Goal: Transaction & Acquisition: Purchase product/service

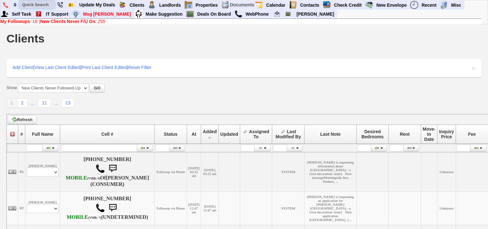
click at [45, 5] on input "text" at bounding box center [37, 5] width 35 height 8
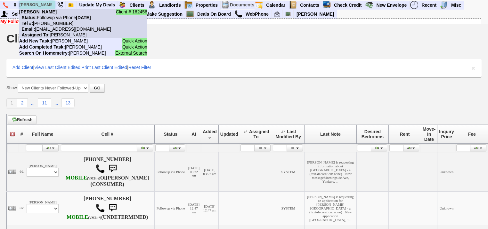
type input "ryan resnick"
click at [52, 18] on nobr "Status: Followup via Phone Thursday, August 14th, 2025" at bounding box center [55, 17] width 72 height 5
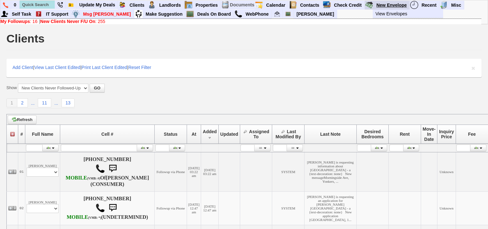
click at [395, 4] on link "New Envelope" at bounding box center [391, 5] width 36 height 8
click at [397, 12] on link "View Envelopes" at bounding box center [410, 14] width 76 height 8
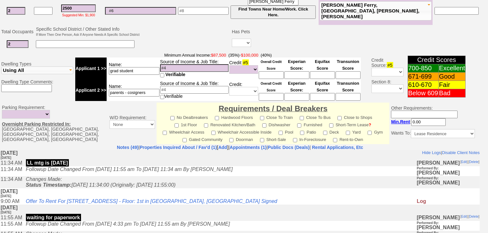
scroll to position [282, 0]
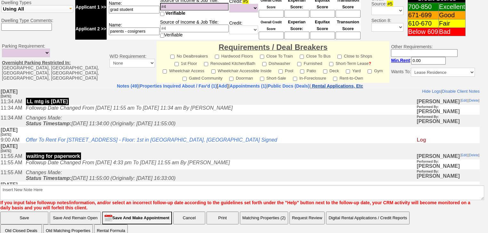
click at [352, 84] on nobr "Rental Applications, Etc" at bounding box center [337, 86] width 51 height 5
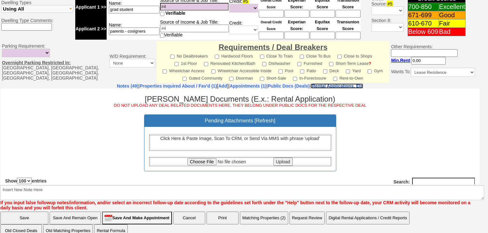
scroll to position [0, 0]
click at [262, 145] on div "Click Here & Paste Image, Scan To CRM, or Send Via MMS with phrase 'upload'" at bounding box center [240, 143] width 182 height 16
click at [241, 143] on div "Click Here & Paste Image, Scan To CRM, or Send Via MMS with phrase 'upload'" at bounding box center [240, 143] width 182 height 16
click at [224, 138] on div "Click Here & Paste Image, Scan To CRM, or Send Via MMS with phrase 'upload'" at bounding box center [240, 143] width 182 height 16
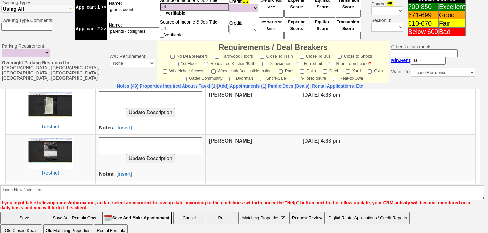
scroll to position [205, 0]
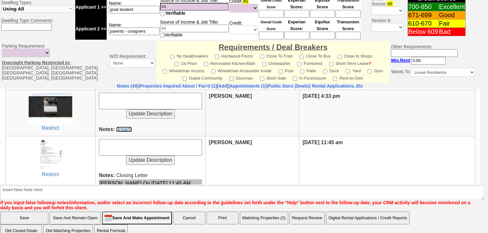
click at [125, 128] on link "[Insert]" at bounding box center [124, 128] width 16 height 5
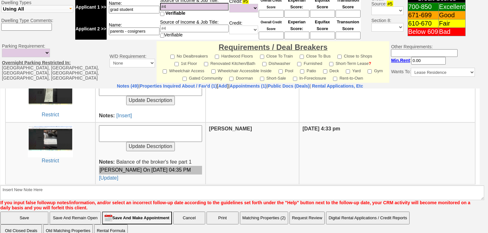
scroll to position [154, 0]
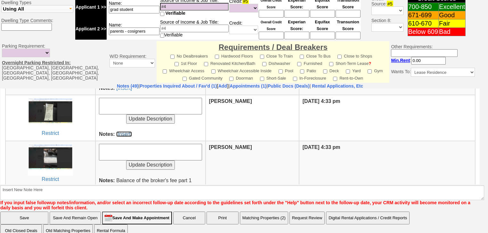
click at [130, 135] on link "[Insert]" at bounding box center [124, 133] width 16 height 5
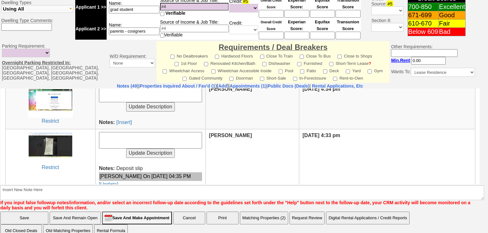
scroll to position [102, 0]
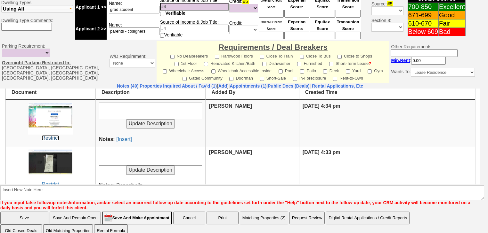
click at [53, 135] on link "Restrict" at bounding box center [50, 137] width 17 height 5
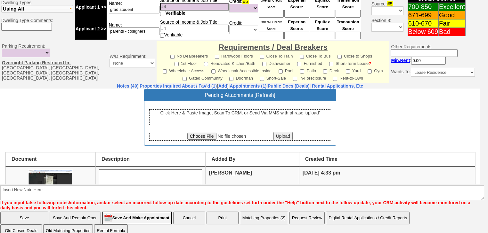
scroll to position [26, 0]
click at [202, 117] on div "Click Here & Paste Image, Scan To CRM, or Send Via MMS with phrase 'upload'" at bounding box center [240, 117] width 182 height 16
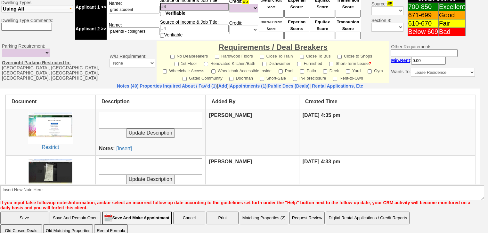
scroll to position [77, 0]
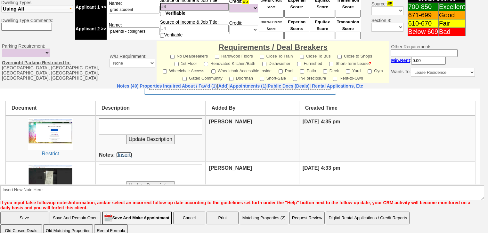
click at [120, 155] on link "[Insert]" at bounding box center [124, 154] width 16 height 5
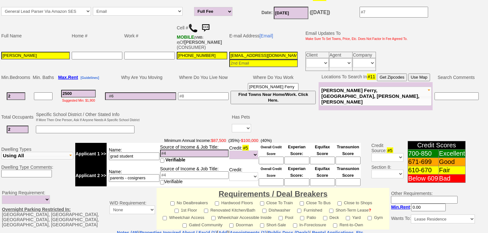
scroll to position [154, 0]
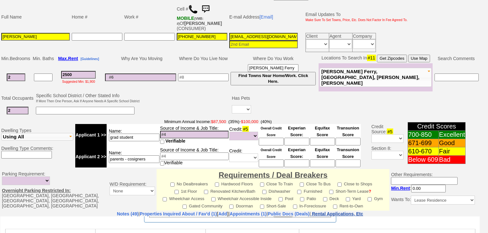
click at [353, 212] on nobr "Rental Applications, Etc" at bounding box center [337, 214] width 51 height 5
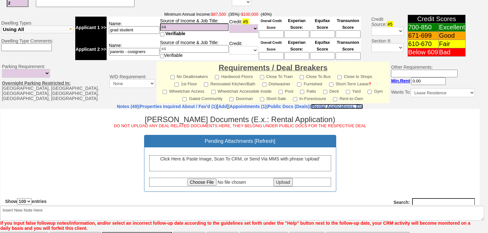
scroll to position [283, 0]
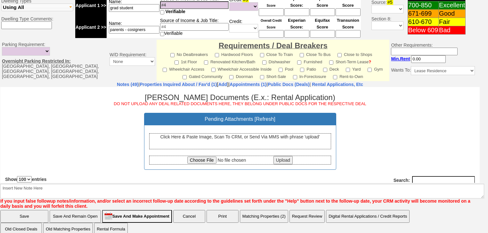
click at [251, 145] on div "Click Here & Paste Image, Scan To CRM, or Send Via MMS with phrase 'upload'" at bounding box center [240, 141] width 182 height 16
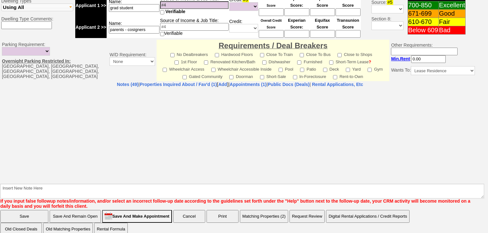
select select "100"
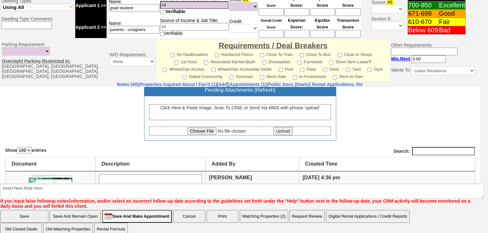
scroll to position [102, 0]
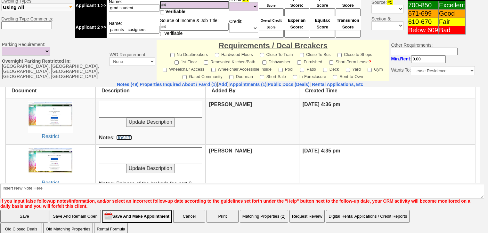
click at [123, 136] on link "[Insert]" at bounding box center [124, 137] width 16 height 5
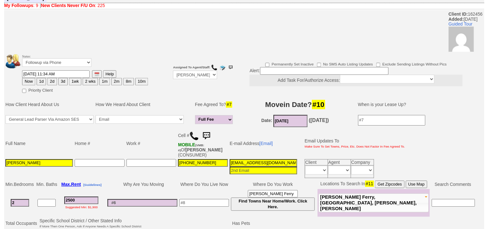
scroll to position [0, 0]
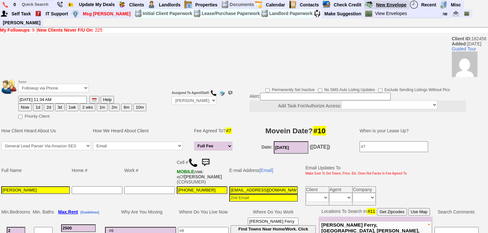
click at [386, 4] on link "New Envelope" at bounding box center [391, 5] width 36 height 8
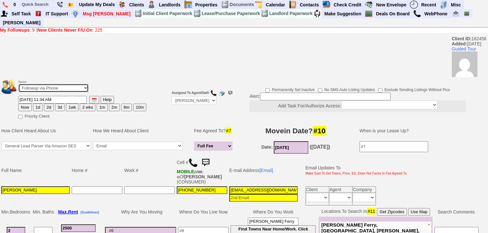
click at [67, 84] on select "Followup via Phone Followup via Email Followup When Section 8 Property Found De…" at bounding box center [53, 88] width 70 height 9
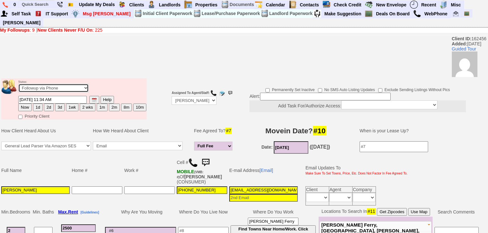
select select "Deal Closed - Followup Before Lease Expires"
click at [18, 84] on select "Followup via Phone Followup via Email Followup When Section 8 Property Found De…" at bounding box center [53, 88] width 70 height 9
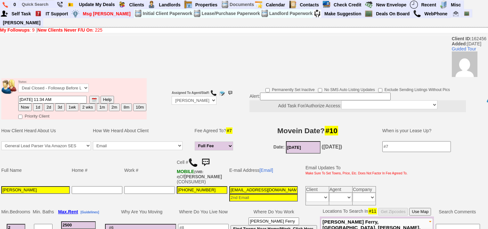
click at [136, 104] on button "10m" at bounding box center [139, 108] width 13 height 8
type input "06/13/2026 04:30 PM"
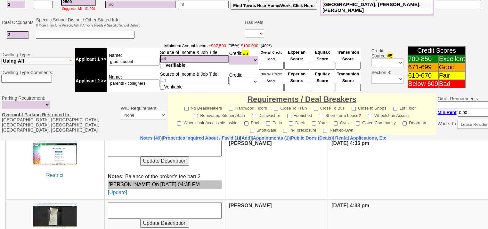
scroll to position [278, 0]
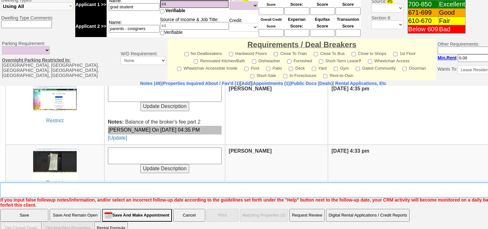
click at [177, 183] on textarea "Insert New Note Here" at bounding box center [265, 190] width 530 height 15
type textarea "lease signed, deal closed"
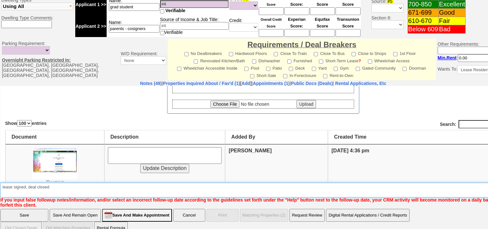
scroll to position [0, 0]
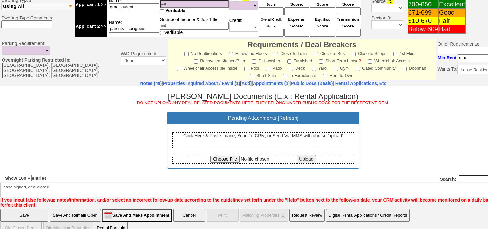
drag, startPoint x: 16, startPoint y: 206, endPoint x: 15, endPoint y: 24, distance: 182.4
click at [16, 209] on input "Save" at bounding box center [24, 215] width 48 height 13
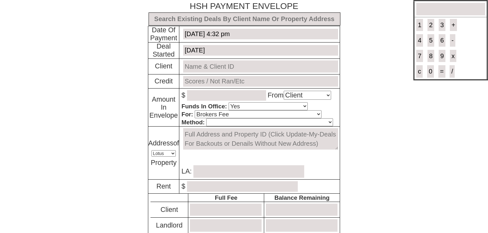
select select "Client"
select select "Yes"
select select "Brokers Fee"
select select "Lotus"
select select "Yes"
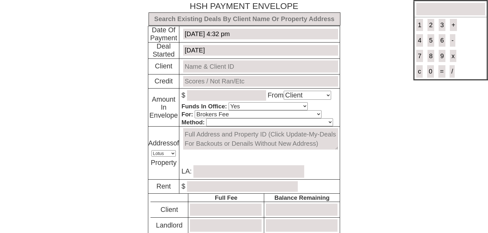
select select "No"
click at [195, 19] on input "text" at bounding box center [244, 18] width 192 height 13
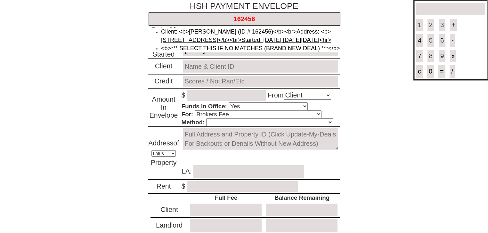
click at [197, 30] on link "Client: <b>Ryan Resnick (ID # 162456)</b><br>Address: <b>572 Ashford Ave - Floo…" at bounding box center [246, 35] width 170 height 15
type input "Deal ID: #6165"
type input "[DATE]"
type input "[PERSON_NAME] (ID # 162456)"
type input "Not ran"
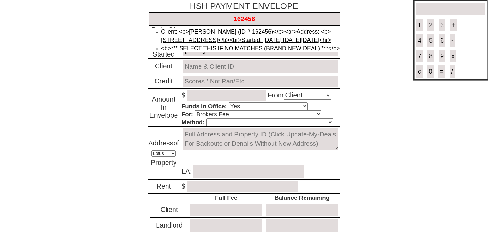
type textarea "[STREET_ADDRESS]"
type input "Dara Goldstein"
type input "2500.00"
type input "3000.00"
type input "2400"
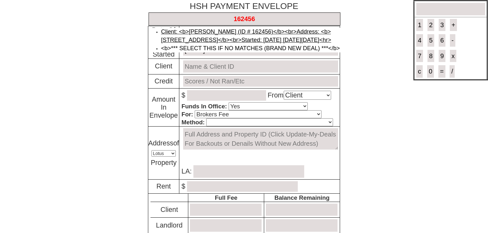
type input "0.00"
type input "0"
type input "0.00"
type input "0"
type input "August 15, 2025"
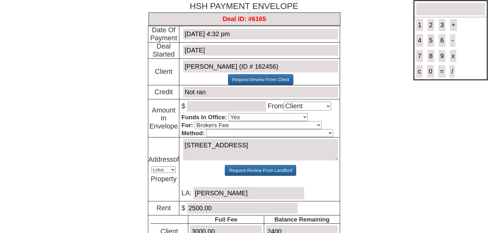
type input "Deal ID: #6165"
click at [212, 107] on input "number" at bounding box center [226, 106] width 79 height 11
type input "1000"
click at [213, 134] on select "Cash Certified Check Regular Check Credit Card Quickpay Wire ACH N/A" at bounding box center [269, 133] width 126 height 8
select select "Quickpay"
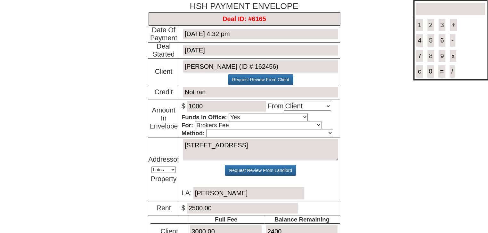
click at [206, 129] on select "Cash Certified Check Regular Check Credit Card Quickpay Wire ACH N/A" at bounding box center [269, 133] width 126 height 8
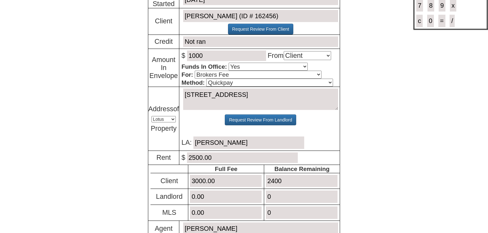
scroll to position [51, 0]
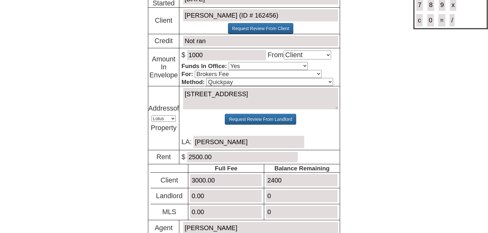
drag, startPoint x: 303, startPoint y: 182, endPoint x: 265, endPoint y: 180, distance: 37.5
click at [266, 180] on input "2400" at bounding box center [302, 180] width 72 height 12
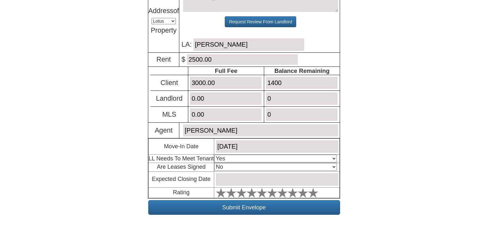
scroll to position [150, 0]
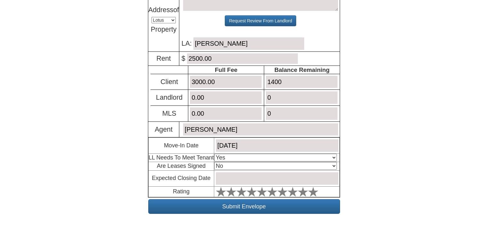
type input "1400"
click at [243, 156] on select "Select An Option Yes Yes - Met No" at bounding box center [275, 158] width 123 height 8
select select "Yes - Met"
click at [214, 154] on select "Select An Option Yes Yes - Met No" at bounding box center [275, 158] width 123 height 8
click at [244, 166] on select "Select An Option No Yes" at bounding box center [275, 166] width 123 height 8
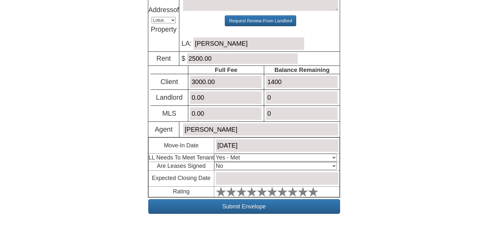
select select "Yes"
click at [214, 162] on select "Select An Option No Yes" at bounding box center [275, 166] width 123 height 8
click at [240, 177] on input "text" at bounding box center [277, 178] width 123 height 12
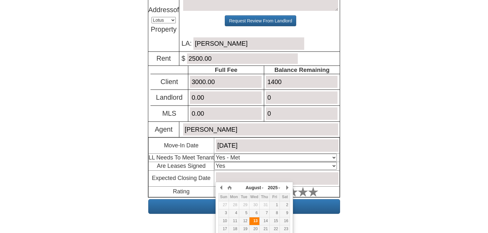
click at [256, 220] on div "13" at bounding box center [254, 221] width 10 height 5
type input "[DATE]"
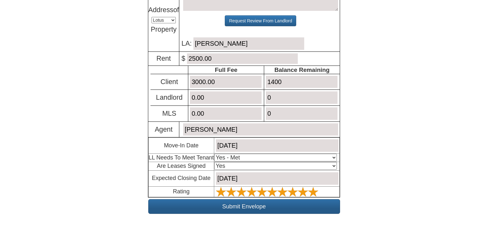
drag, startPoint x: 313, startPoint y: 192, endPoint x: 309, endPoint y: 201, distance: 10.0
click at [313, 192] on icon at bounding box center [313, 192] width 10 height 10
click at [308, 204] on input "Submit Envelope" at bounding box center [244, 206] width 192 height 15
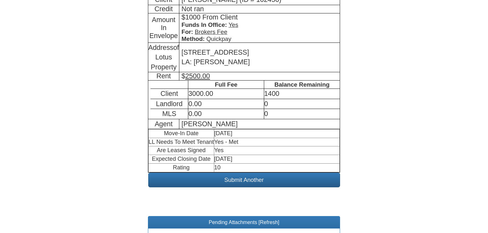
scroll to position [185, 0]
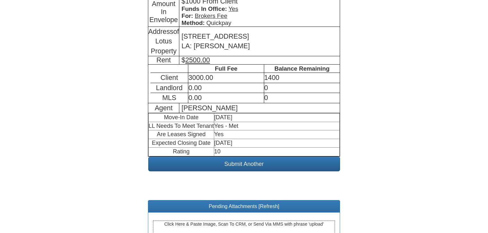
click at [237, 221] on div "Click Here & Paste Image, Scan To CRM, or Send Via MMS with phrase 'upload'" at bounding box center [244, 229] width 182 height 16
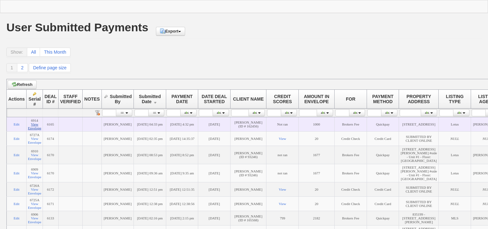
click at [31, 130] on link "View Envelope" at bounding box center [34, 127] width 13 height 8
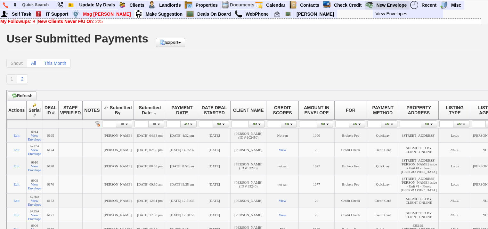
click at [392, 5] on link "New Envelope" at bounding box center [391, 5] width 36 height 8
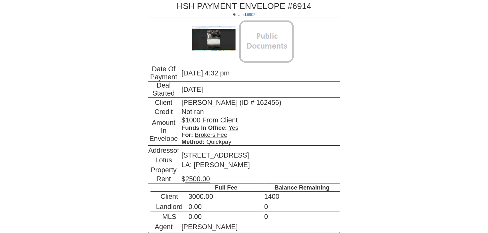
scroll to position [142, 0]
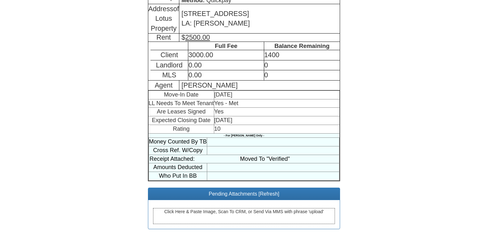
click at [235, 213] on div "Click Here & Paste Image, Scan To CRM, or Send Via MMS with phrase 'upload'" at bounding box center [244, 216] width 182 height 16
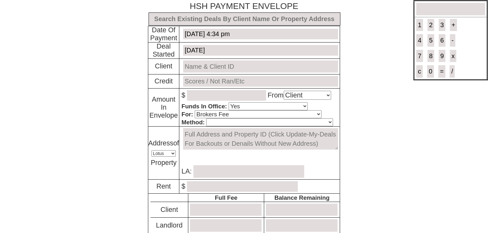
select select "Client"
select select "Yes"
select select "Brokers Fee"
select select "Lotus"
select select "Yes"
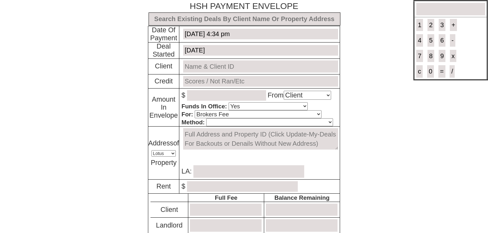
select select "No"
click at [195, 22] on input "text" at bounding box center [244, 18] width 192 height 13
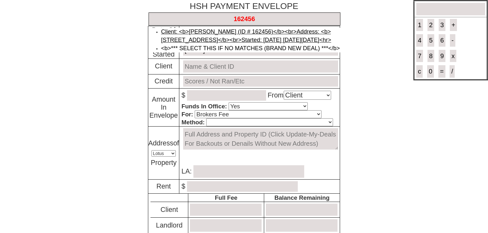
drag, startPoint x: 203, startPoint y: 31, endPoint x: 149, endPoint y: 4, distance: 60.0
click at [203, 31] on link "Client: <b>Ryan Resnick (ID # 162456)</b><br>Address: <b>572 Ashford Ave - Floo…" at bounding box center [246, 35] width 170 height 15
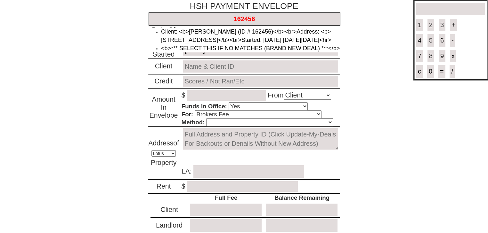
type input "Deal ID: #6165"
type input "[DATE]"
type input "[PERSON_NAME] (ID # 162456)"
type input "Not ran"
type textarea "[STREET_ADDRESS]"
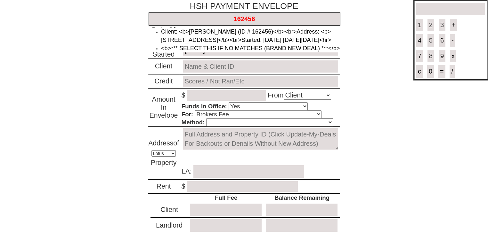
type input "Dara Goldstein"
type input "2500.00"
type input "3000.00"
type input "1400"
type input "0.00"
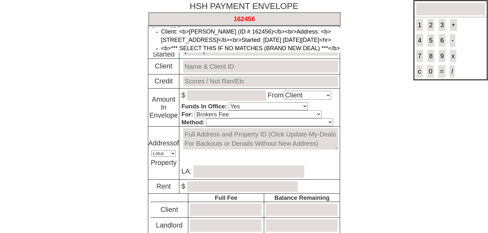
type input "0"
type input "0.00"
type input "0"
type input "[DATE]"
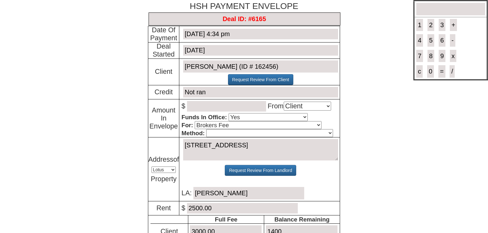
type input "Deal ID: #6165"
click at [213, 105] on input "number" at bounding box center [226, 106] width 79 height 11
type input "1000"
click at [218, 136] on select "Cash Certified Check Regular Check Credit Card Quickpay Wire ACH N/A" at bounding box center [269, 133] width 126 height 8
select select "Quickpay"
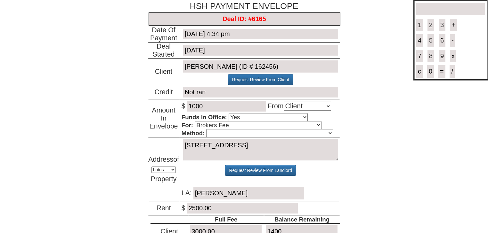
click at [206, 129] on select "Cash Certified Check Regular Check Credit Card Quickpay Wire ACH N/A" at bounding box center [269, 133] width 126 height 8
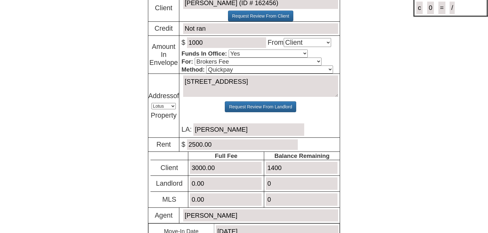
scroll to position [77, 0]
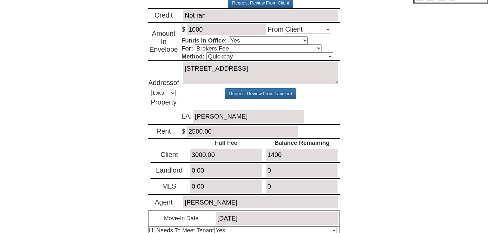
click at [271, 154] on input "1400" at bounding box center [302, 155] width 72 height 12
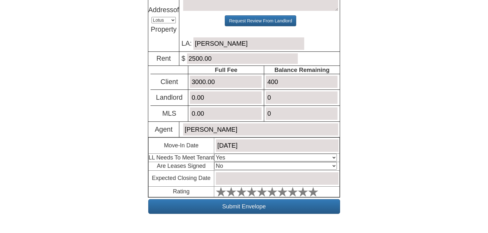
type input "400"
click at [240, 154] on select "Select An Option Yes Yes - Met No" at bounding box center [275, 158] width 123 height 8
select select "Yes - Met"
click at [214, 154] on select "Select An Option Yes Yes - Met No" at bounding box center [275, 158] width 123 height 8
click at [240, 165] on select "Select An Option No Yes" at bounding box center [275, 166] width 123 height 8
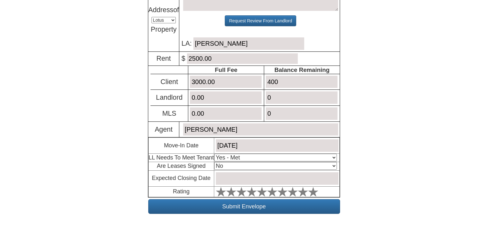
select select "Yes"
click at [214, 162] on select "Select An Option No Yes" at bounding box center [275, 166] width 123 height 8
click at [240, 178] on input "text" at bounding box center [277, 178] width 123 height 12
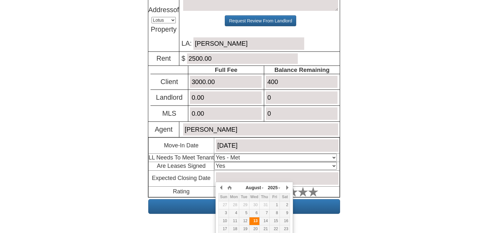
click at [255, 221] on div "13" at bounding box center [254, 221] width 10 height 5
type input "[DATE]"
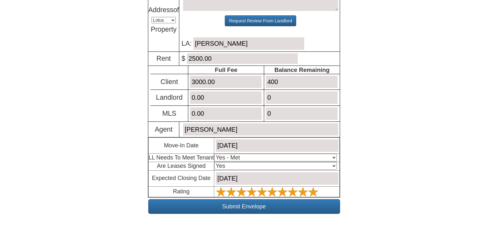
click at [226, 190] on polygon at bounding box center [221, 192] width 10 height 10
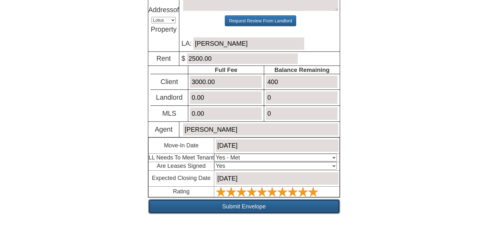
click at [293, 204] on input "Submit Envelope" at bounding box center [244, 206] width 192 height 15
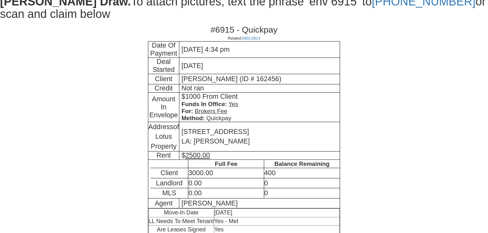
scroll to position [185, 0]
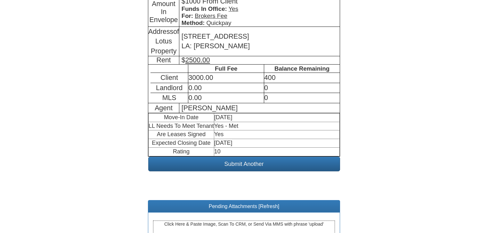
click at [201, 221] on div "Click Here & Paste Image, Scan To CRM, or Send Via MMS with phrase 'upload'" at bounding box center [244, 229] width 182 height 16
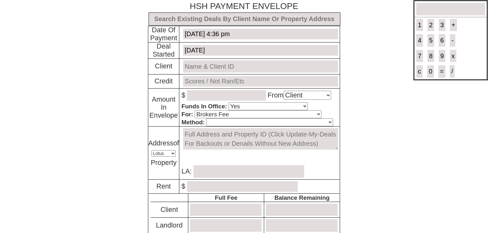
select select "Client"
select select "Yes"
select select "Brokers Fee"
select select "Lotus"
select select "Yes"
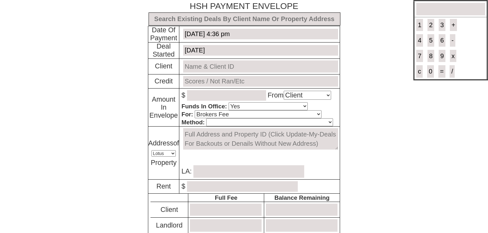
select select "No"
click at [265, 18] on input "text" at bounding box center [244, 18] width 192 height 13
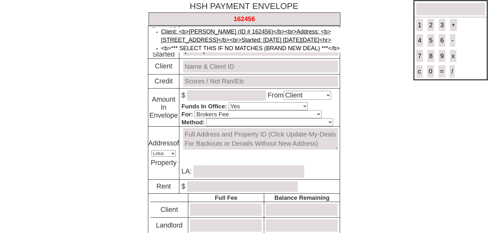
click at [256, 28] on link "Client: <b>Ryan Resnick (ID # 162456)</b><br>Address: <b>572 Ashford Ave - Floo…" at bounding box center [246, 35] width 170 height 15
type input "Deal ID: #6165"
type input "August 3, 2025"
type input "Ryan Resnick (ID # 162456)"
type input "Not ran"
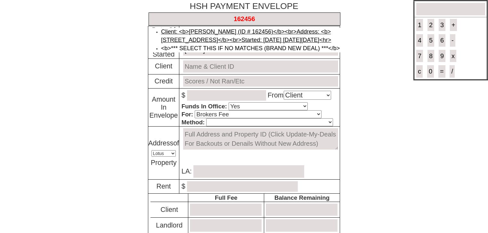
type textarea "572 Ashford Ave - Floor: 1st in Ardsley, NY 10502"
type input "[PERSON_NAME]"
type input "2500.00"
type input "3000.00"
type input "400"
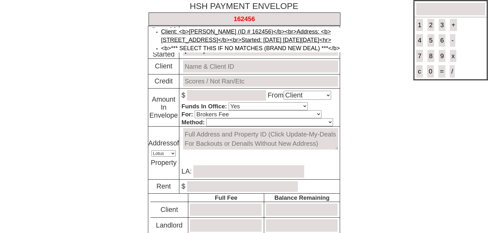
type input "0.00"
type input "0"
type input "0.00"
type input "0"
type input "August 15, 2025"
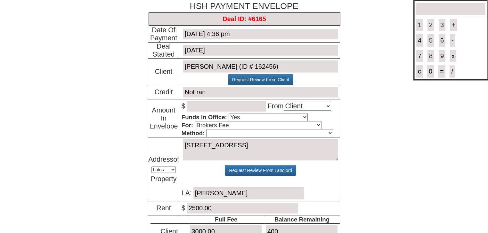
type input "Deal ID: #6165"
click at [221, 104] on input "number" at bounding box center [226, 106] width 79 height 11
type input "400"
click at [225, 134] on select "Cash Certified Check Regular Check Credit Card Quickpay Wire ACH N/A" at bounding box center [269, 133] width 126 height 8
select select "Quickpay"
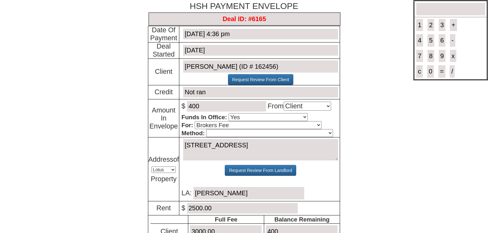
click at [206, 129] on select "Cash Certified Check Regular Check Credit Card Quickpay Wire ACH N/A" at bounding box center [269, 133] width 126 height 8
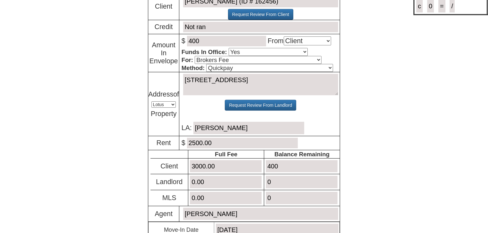
scroll to position [102, 0]
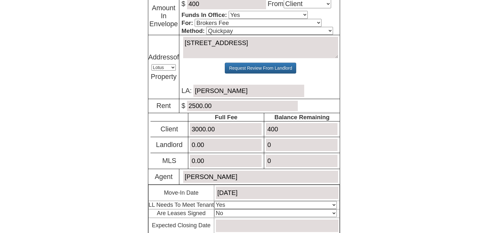
drag, startPoint x: 287, startPoint y: 131, endPoint x: 243, endPoint y: 122, distance: 44.9
click at [243, 123] on tr "Client 3000.00 400" at bounding box center [244, 129] width 189 height 16
type input "0"
click at [233, 201] on select "Select An Option Yes Yes - Met No" at bounding box center [275, 205] width 123 height 8
select select "Yes - Met"
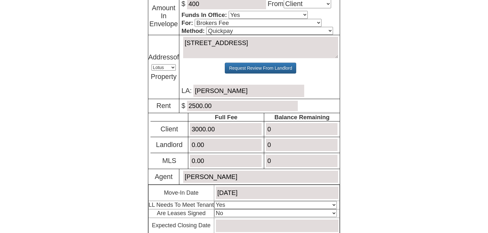
click at [214, 201] on select "Select An Option Yes Yes - Met No" at bounding box center [275, 205] width 123 height 8
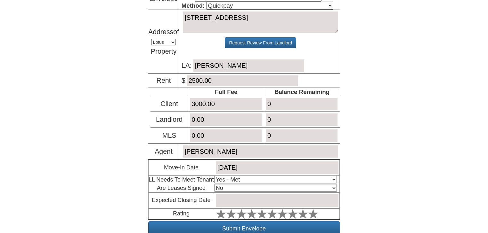
scroll to position [150, 0]
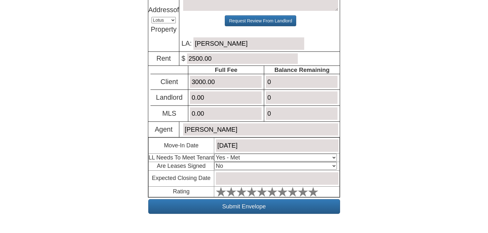
click at [265, 163] on select "Select An Option No Yes" at bounding box center [275, 166] width 123 height 8
select select "Yes"
click at [214, 162] on select "Select An Option No Yes" at bounding box center [275, 166] width 123 height 8
drag, startPoint x: 241, startPoint y: 173, endPoint x: 257, endPoint y: 183, distance: 18.9
click at [241, 173] on input "text" at bounding box center [277, 178] width 123 height 12
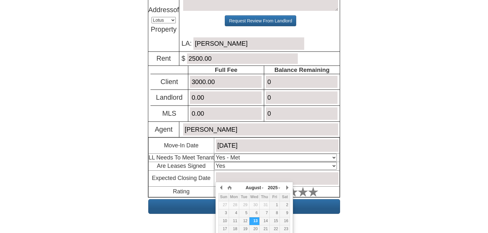
drag, startPoint x: 256, startPoint y: 221, endPoint x: 284, endPoint y: 207, distance: 32.1
click at [256, 221] on div "13" at bounding box center [254, 221] width 10 height 5
type input "August 13, 2025"
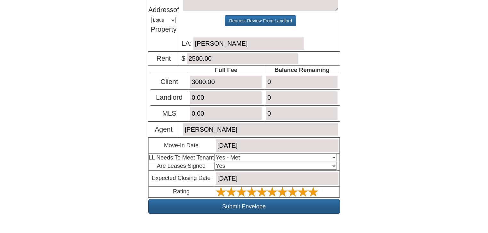
drag, startPoint x: 311, startPoint y: 188, endPoint x: 308, endPoint y: 200, distance: 12.0
click at [226, 189] on polygon at bounding box center [221, 192] width 10 height 10
click at [306, 205] on input "Submit Envelope" at bounding box center [244, 206] width 192 height 15
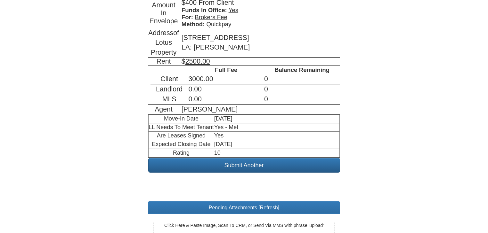
scroll to position [185, 0]
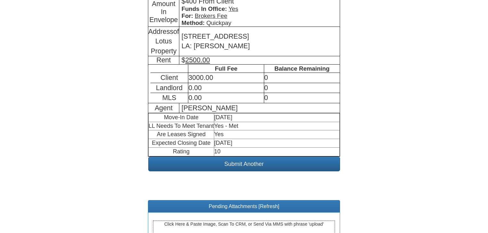
click at [209, 221] on div "Click Here & Paste Image, Scan To CRM, or Send Via MMS with phrase 'upload'" at bounding box center [244, 229] width 182 height 16
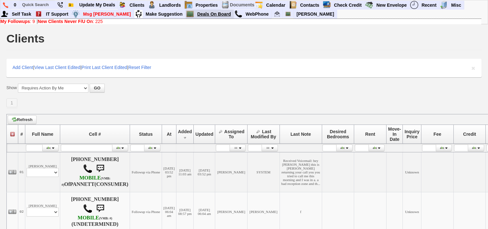
click at [195, 15] on link "Deals On Board" at bounding box center [214, 14] width 39 height 8
click at [66, 20] on b "New Clients Never F/U On" at bounding box center [65, 21] width 55 height 5
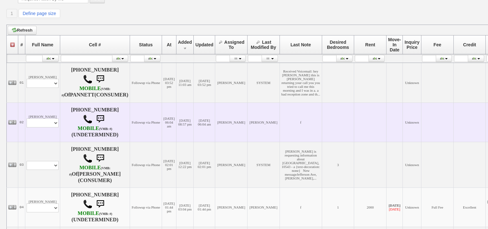
scroll to position [77, 0]
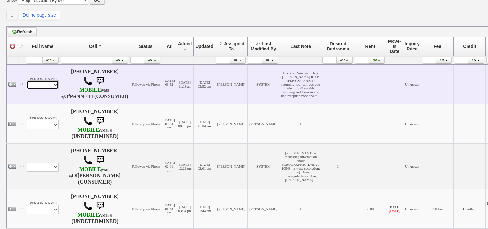
drag, startPoint x: 45, startPoint y: 90, endPoint x: 45, endPoint y: 95, distance: 4.5
click at [45, 90] on select "Profile Edit Print Closed Deals" at bounding box center [43, 85] width 32 height 9
select select "ChangeURL,/crm/custom/edit_client_form.php?redirect=%2Fcrm%2Fclients.php&id=167…"
click at [27, 86] on select "Profile Edit Print Closed Deals" at bounding box center [43, 85] width 32 height 9
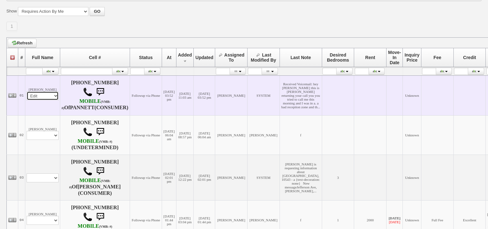
select select
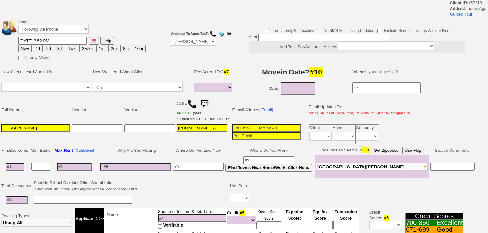
select select
click at [37, 47] on button "1d" at bounding box center [38, 49] width 10 height 8
type input "08/14/2025 04:50 PM"
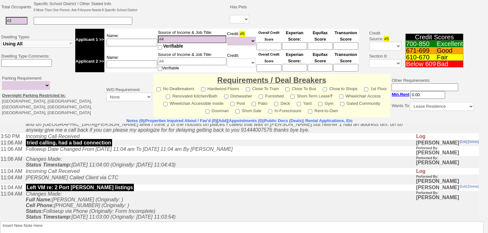
scroll to position [41, 0]
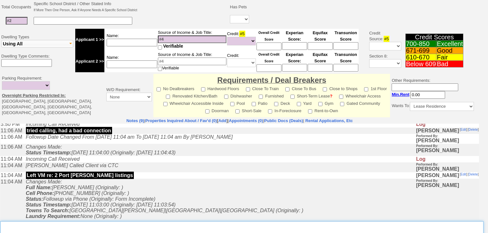
click at [151, 225] on textarea "Insert New Note Here" at bounding box center [241, 228] width 483 height 15
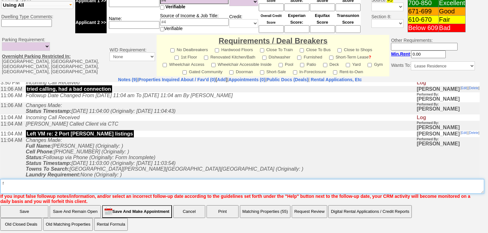
type textarea "f"
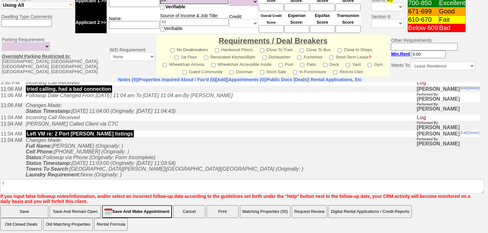
click at [38, 208] on input "Save" at bounding box center [24, 211] width 48 height 13
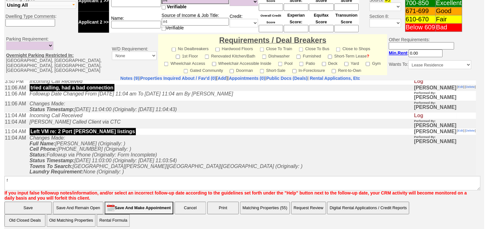
scroll to position [224, 0]
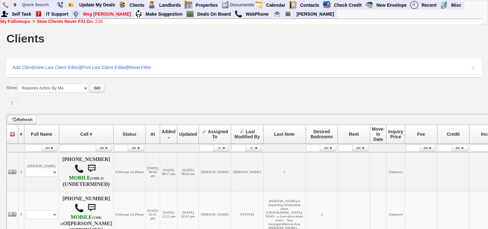
scroll to position [179, 0]
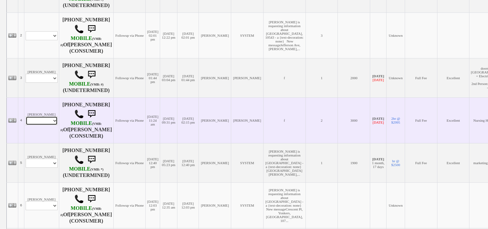
click at [49, 125] on select "Profile Edit Print Email Externally (Will Not Be Tracked In CRM) Closed Deals" at bounding box center [42, 120] width 32 height 9
select select "ChangeURL,/crm/custom/edit_client_form.php?redirect=%2Fcrm%2Fclients.php&id=163…"
click at [26, 125] on select "Profile Edit Print Email Externally (Will Not Be Tracked In CRM) Closed Deals" at bounding box center [42, 120] width 32 height 9
select select
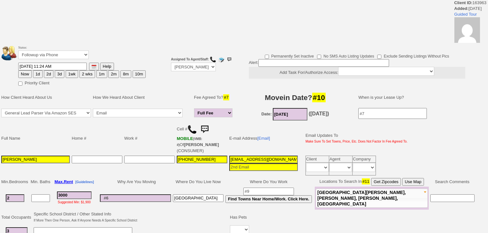
click at [40, 74] on button "1d" at bounding box center [38, 74] width 10 height 8
type input "08/14/2025 04:50 PM"
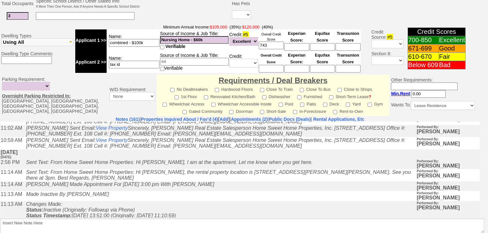
scroll to position [283, 0]
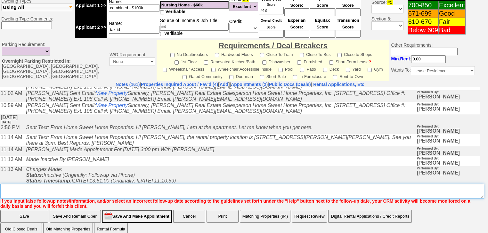
drag, startPoint x: 36, startPoint y: 180, endPoint x: 35, endPoint y: 186, distance: 5.3
click at [36, 184] on textarea "Insert New Note Here" at bounding box center [242, 191] width 484 height 15
type textarea "f"
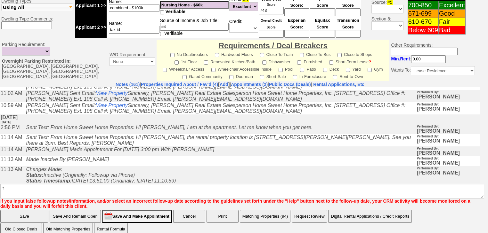
click at [30, 210] on input "Save" at bounding box center [24, 216] width 48 height 13
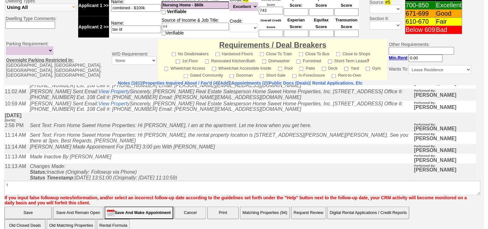
scroll to position [255, 0]
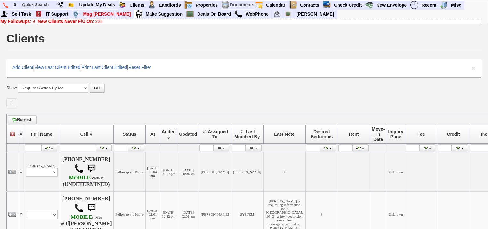
click at [101, 22] on link "New Clients Never F/U On : 226" at bounding box center [70, 21] width 65 height 5
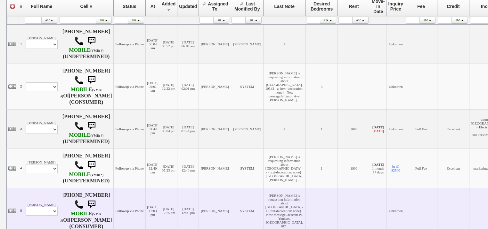
scroll to position [179, 0]
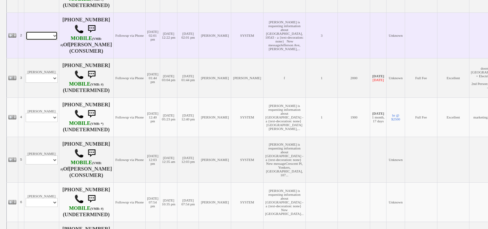
click at [46, 40] on select "Profile Edit Print Email Externally (Will Not Be Tracked In CRM) Closed Deals" at bounding box center [42, 35] width 32 height 9
select select "ChangeURL,/crm/custom/edit_client_form.php?redirect=%2Fcrm%2Fclients.php&id=166…"
click at [26, 37] on select "Profile Edit Print Email Externally (Will Not Be Tracked In CRM) Closed Deals" at bounding box center [42, 35] width 32 height 9
select select
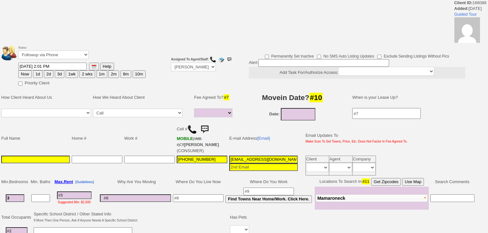
select select
click at [37, 71] on button "1d" at bounding box center [38, 74] width 10 height 8
type input "08/14/2025 04:56 PM"
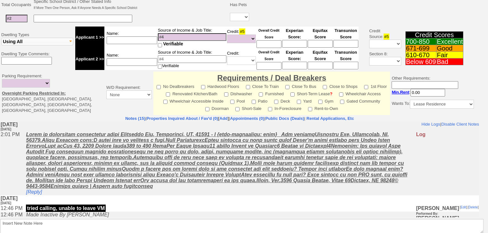
scroll to position [251, 0]
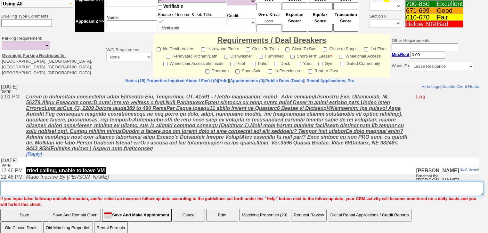
click at [79, 184] on textarea "Insert New Note Here" at bounding box center [241, 188] width 483 height 15
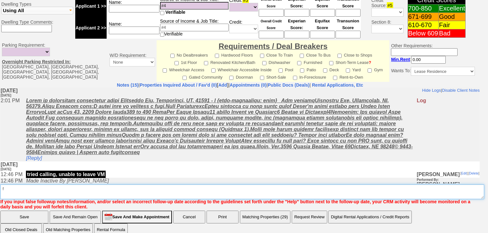
type textarea "f"
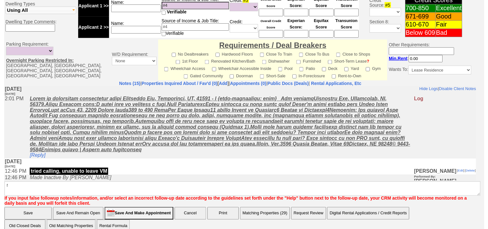
scroll to position [250, 0]
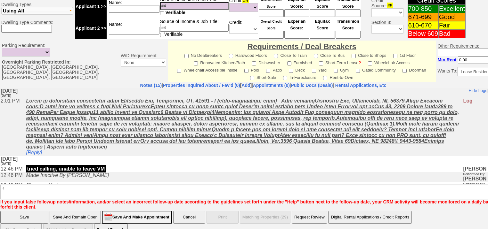
click at [37, 211] on input "Save" at bounding box center [24, 217] width 48 height 13
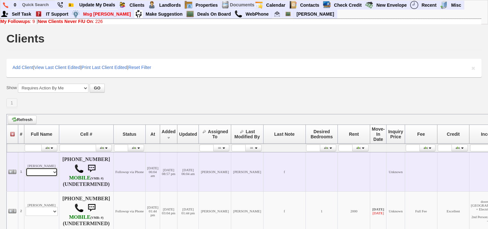
click at [47, 177] on select "Profile Edit Print Email Externally (Will Not Be Tracked In CRM) Closed Deals" at bounding box center [42, 172] width 32 height 9
select select "ChangeURL,/crm/custom/edit_client_form.php?redirect=%2Fcrm%2Fclients.php&id=167…"
click at [26, 169] on select "Profile Edit Print Email Externally (Will Not Be Tracked In CRM) Closed Deals" at bounding box center [42, 172] width 32 height 9
select select
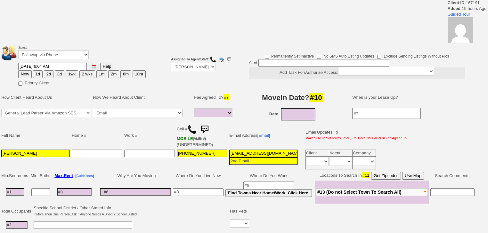
select select
click at [38, 72] on button "1d" at bounding box center [38, 74] width 10 height 8
type input "[DATE] 04:56 PM"
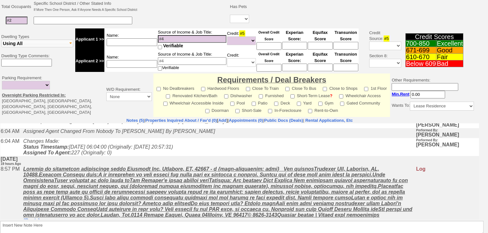
scroll to position [37, 0]
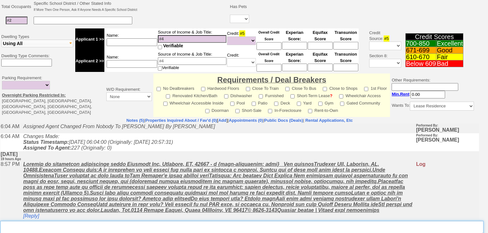
click at [51, 228] on textarea "Insert New Note Here" at bounding box center [241, 228] width 483 height 15
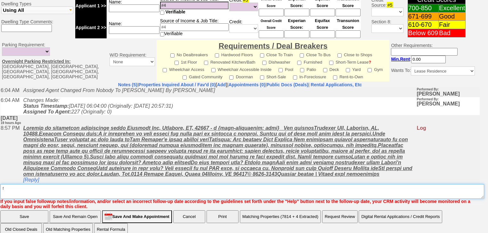
type textarea "f"
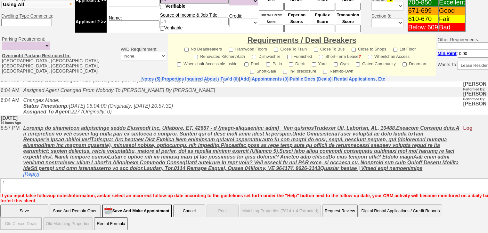
click at [27, 205] on input "Save" at bounding box center [24, 211] width 48 height 13
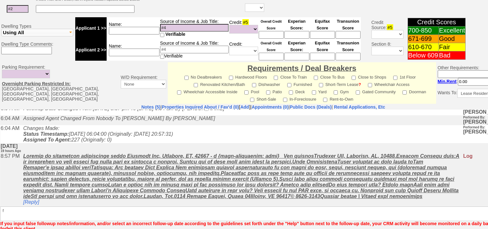
scroll to position [31, 0]
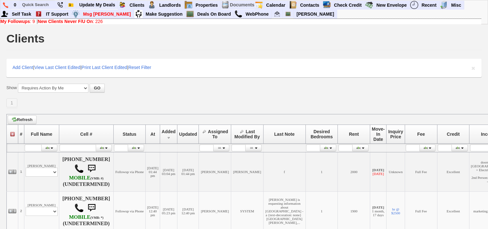
click at [78, 21] on b "New Clients Never F/U On" at bounding box center [65, 21] width 55 height 5
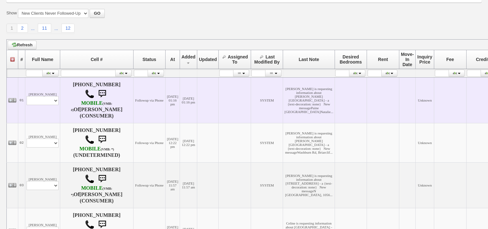
scroll to position [77, 0]
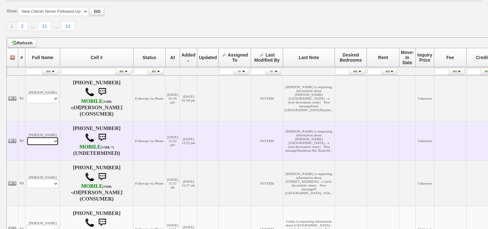
click at [43, 146] on select "Profile Edit Print Email Externally (Will Not Be Tracked In CRM) Closed Deals" at bounding box center [43, 141] width 32 height 9
select select "ChangeURL,/crm/custom/edit_client_form.php?redirect=%2Fcrm%2Fclients.php&id=167…"
click at [27, 138] on select "Profile Edit Print Email Externally (Will Not Be Tracked In CRM) Closed Deals" at bounding box center [43, 141] width 32 height 9
select select
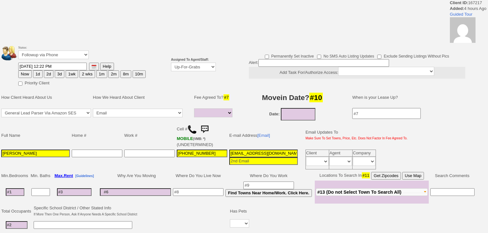
select select
click at [181, 67] on select "Up-For-Grabs ***** STAFF ***** Bob Bruno 914-419-3579 Cristy Liberto 914-486-10…" at bounding box center [193, 67] width 45 height 9
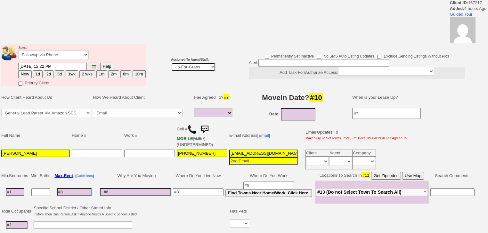
select select "227"
click at [171, 63] on select "Up-For-Grabs ***** STAFF ***** [PERSON_NAME] [PHONE_NUMBER] [PERSON_NAME] [PHON…" at bounding box center [193, 67] width 45 height 9
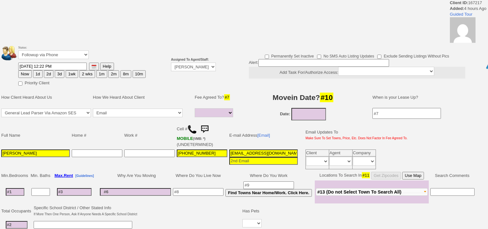
drag, startPoint x: 37, startPoint y: 72, endPoint x: 40, endPoint y: 83, distance: 11.1
click at [38, 72] on button "1d" at bounding box center [38, 74] width 10 height 8
type input "[DATE] 04:57 PM"
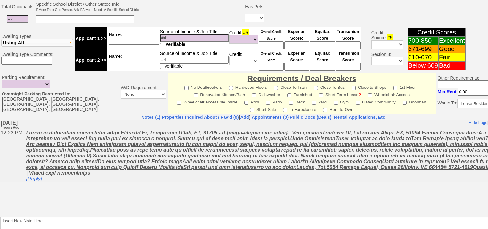
scroll to position [268, 0]
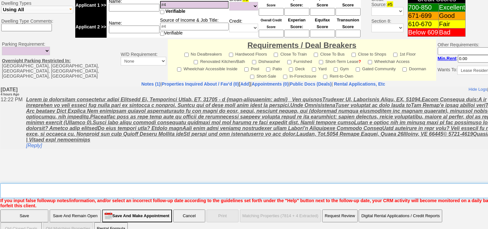
click at [120, 184] on textarea "Insert New Note Here" at bounding box center [265, 191] width 530 height 15
type textarea "f"
drag, startPoint x: 16, startPoint y: 202, endPoint x: 22, endPoint y: 198, distance: 7.1
click at [17, 210] on input "Save" at bounding box center [24, 216] width 48 height 13
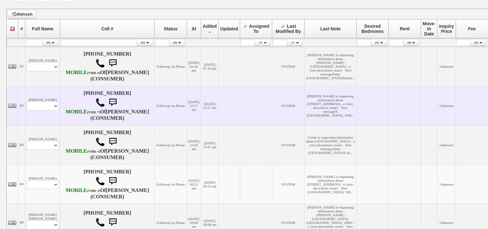
scroll to position [154, 0]
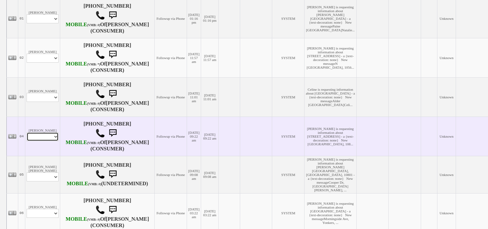
drag, startPoint x: 56, startPoint y: 162, endPoint x: 56, endPoint y: 165, distance: 3.5
click at [56, 141] on select "Profile Edit Print Email Externally (Will Not Be Tracked In CRM) Closed Deals" at bounding box center [43, 136] width 32 height 9
select select "ChangeURL,/crm/custom/edit_client_form.php?redirect=%2Fcrm%2Fclients.php&id=167…"
click at [27, 141] on select "Profile Edit Print Email Externally (Will Not Be Tracked In CRM) Closed Deals" at bounding box center [43, 136] width 32 height 9
select select
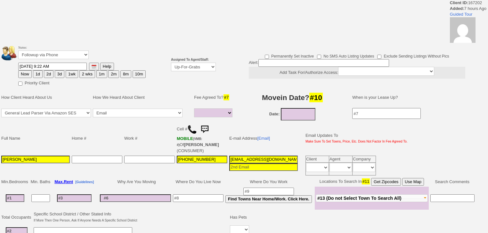
select select
click at [180, 70] on select "Up-For-Grabs ***** STAFF ***** [PERSON_NAME] [PHONE_NUMBER] [PERSON_NAME] [PHON…" at bounding box center [193, 67] width 45 height 9
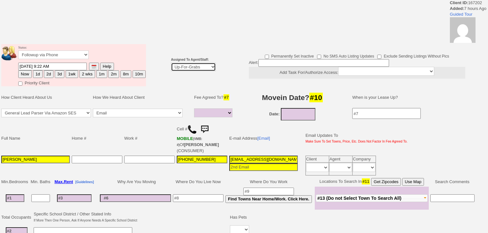
select select "227"
click at [171, 63] on select "Up-For-Grabs ***** STAFF ***** [PERSON_NAME] [PHONE_NUMBER] [PERSON_NAME] [PHON…" at bounding box center [193, 67] width 45 height 9
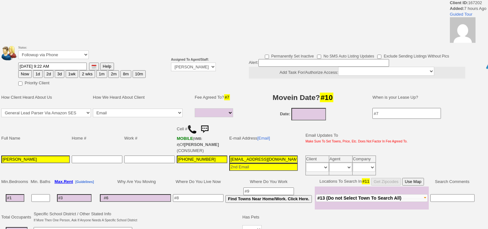
click at [36, 73] on button "1d" at bounding box center [38, 74] width 10 height 8
type input "[DATE] 04:57 PM"
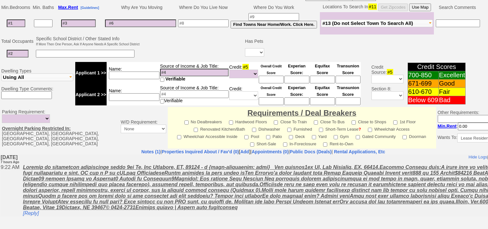
scroll to position [228, 0]
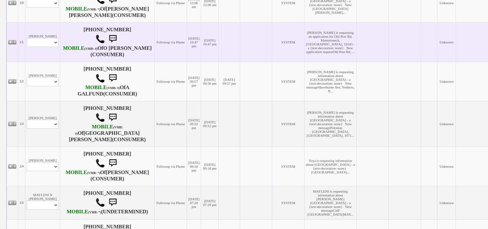
scroll to position [512, 0]
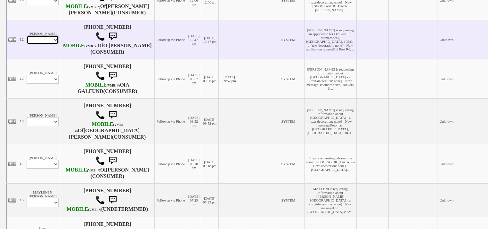
click at [54, 44] on select "Profile Edit Print Email Externally (Will Not Be Tracked In CRM) Closed Deals" at bounding box center [43, 40] width 32 height 9
select select "ChangeURL,/crm/custom/edit_client_form.php?redirect=%2Fcrm%2Fclients.php&id=167…"
click at [27, 44] on select "Profile Edit Print Email Externally (Will Not Be Tracked In CRM) Closed Deals" at bounding box center [43, 40] width 32 height 9
select select
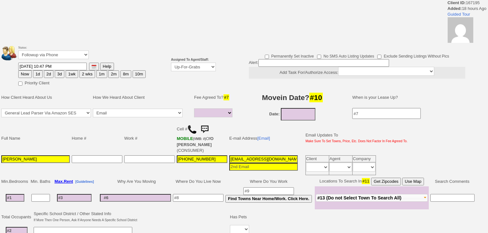
select select
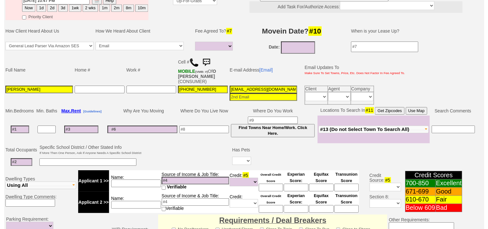
scroll to position [74, 0]
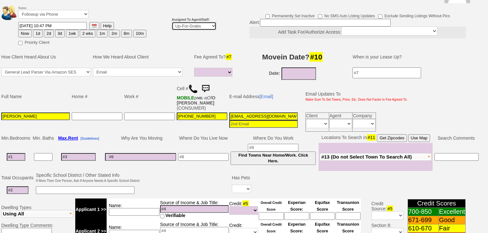
click at [179, 22] on select "Up-For-Grabs ***** STAFF ***** Bob Bruno 914-419-3579 Cristy Liberto 914-486-10…" at bounding box center [194, 26] width 45 height 9
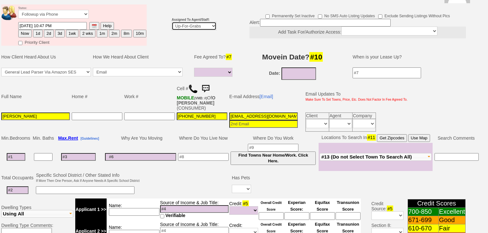
select select "227"
click at [172, 22] on select "Up-For-Grabs ***** STAFF ***** Bob Bruno 914-419-3579 Cristy Liberto 914-486-10…" at bounding box center [194, 26] width 45 height 9
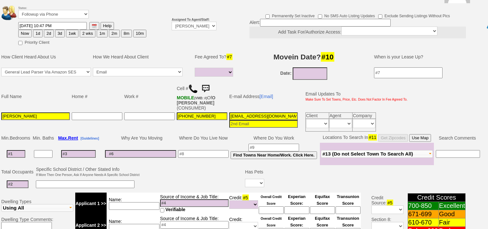
click at [39, 30] on button "1d" at bounding box center [38, 34] width 10 height 8
type input "08/14/2025 04:57 PM"
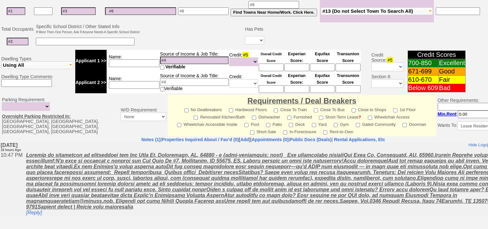
scroll to position [273, 0]
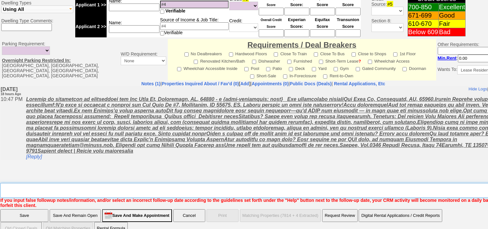
click at [60, 183] on textarea "Insert New Note Here" at bounding box center [265, 190] width 530 height 15
type textarea "f"
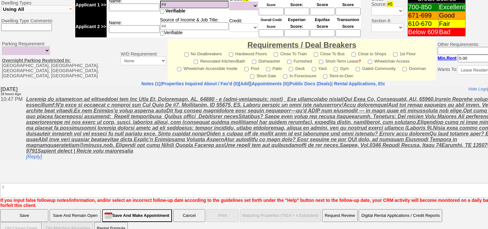
click at [27, 210] on input "Save" at bounding box center [24, 216] width 48 height 13
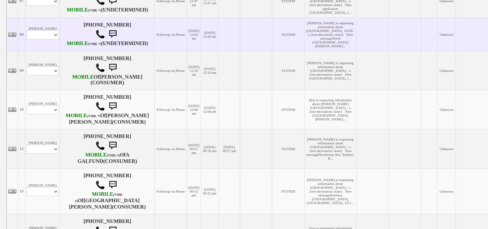
scroll to position [538, 0]
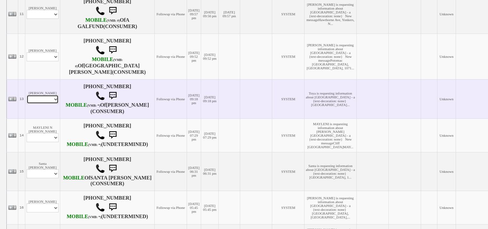
drag, startPoint x: 44, startPoint y: 186, endPoint x: 45, endPoint y: 192, distance: 6.5
click at [44, 104] on select "Profile Edit Print Email Externally (Will Not Be Tracked In CRM) Closed Deals" at bounding box center [43, 99] width 32 height 9
select select "ChangeURL,/crm/custom/edit_client_form.php?redirect=%2Fcrm%2Fclients.php&id=167…"
click at [27, 104] on select "Profile Edit Print Email Externally (Will Not Be Tracked In CRM) Closed Deals" at bounding box center [43, 99] width 32 height 9
select select
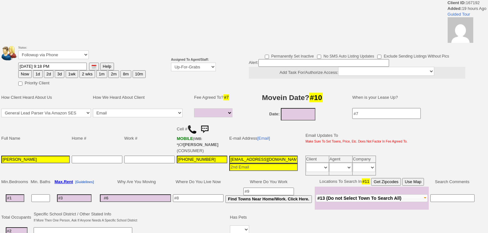
select select
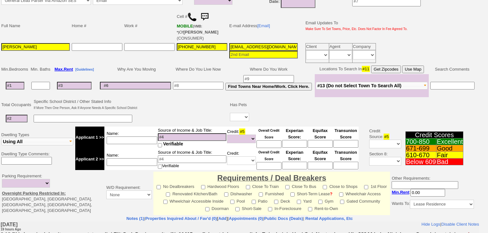
scroll to position [26, 0]
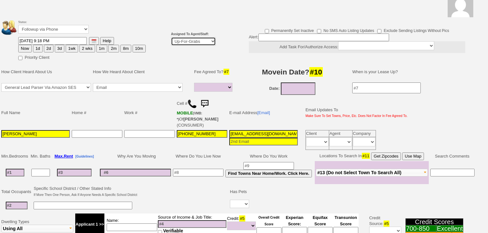
click at [183, 42] on select "Up-For-Grabs ***** STAFF ***** [PERSON_NAME] [PHONE_NUMBER] [PERSON_NAME] [PHON…" at bounding box center [193, 41] width 45 height 9
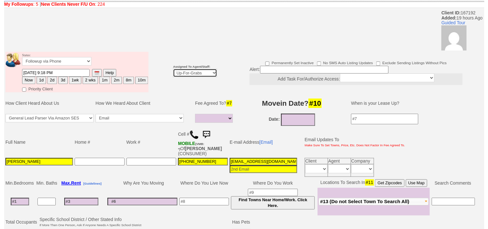
scroll to position [51, 0]
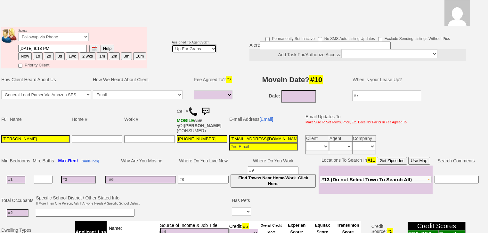
select select "227"
click at [172, 44] on select "Up-For-Grabs ***** STAFF ***** [PERSON_NAME] [PHONE_NUMBER] [PERSON_NAME] [PHON…" at bounding box center [194, 48] width 45 height 9
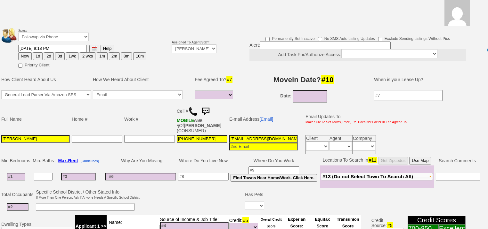
click at [37, 52] on button "1d" at bounding box center [38, 56] width 10 height 8
type input "[DATE] 04:57 PM"
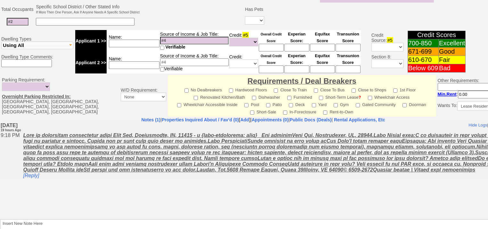
scroll to position [268, 0]
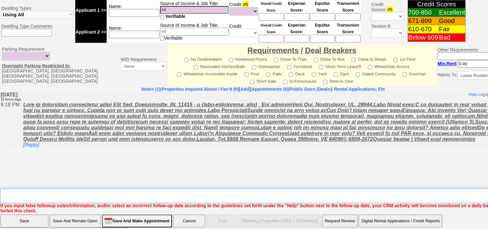
click at [36, 189] on textarea "Insert New Note Here" at bounding box center [265, 196] width 530 height 15
type textarea "f"
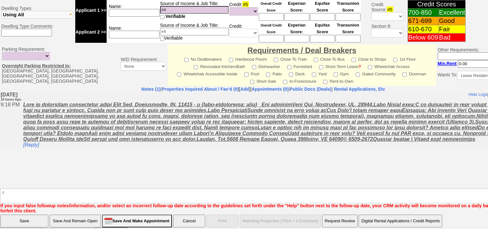
click at [23, 215] on input "Save" at bounding box center [24, 221] width 48 height 13
